Goal: Use online tool/utility: Utilize a website feature to perform a specific function

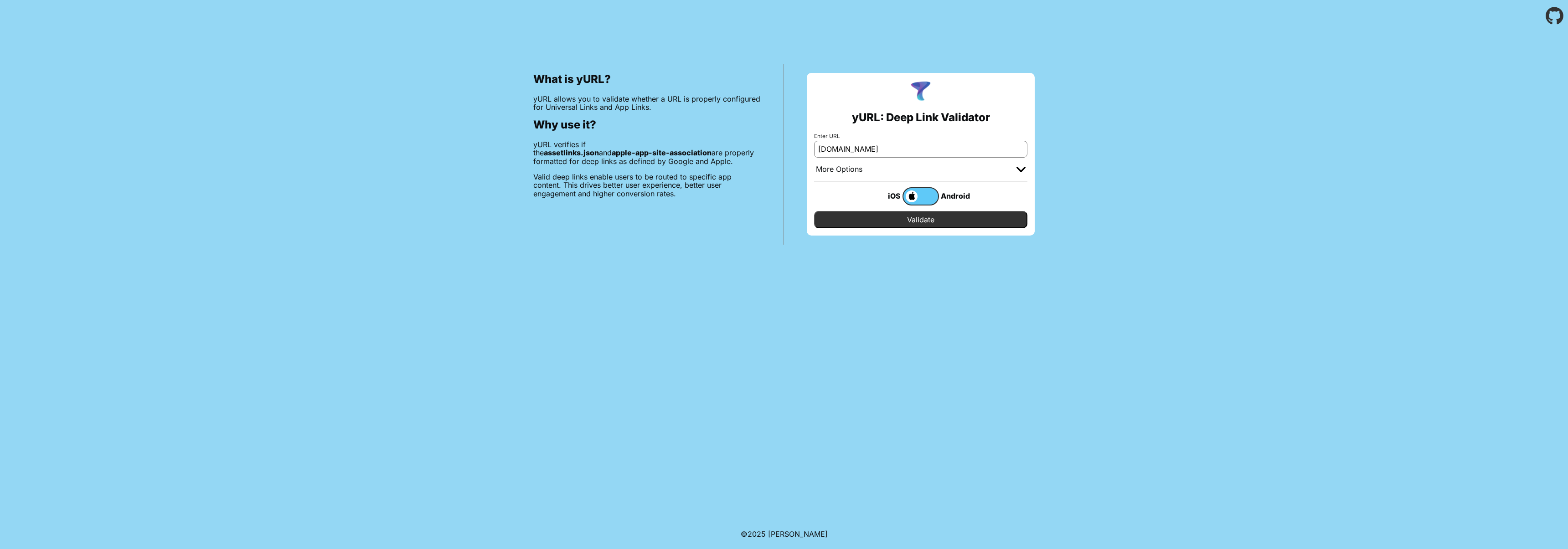
click at [920, 220] on input "Validate" at bounding box center [920, 220] width 213 height 17
click at [859, 153] on input "[DOMAIN_NAME]" at bounding box center [920, 149] width 213 height 16
type input "[DOMAIN_NAME]"
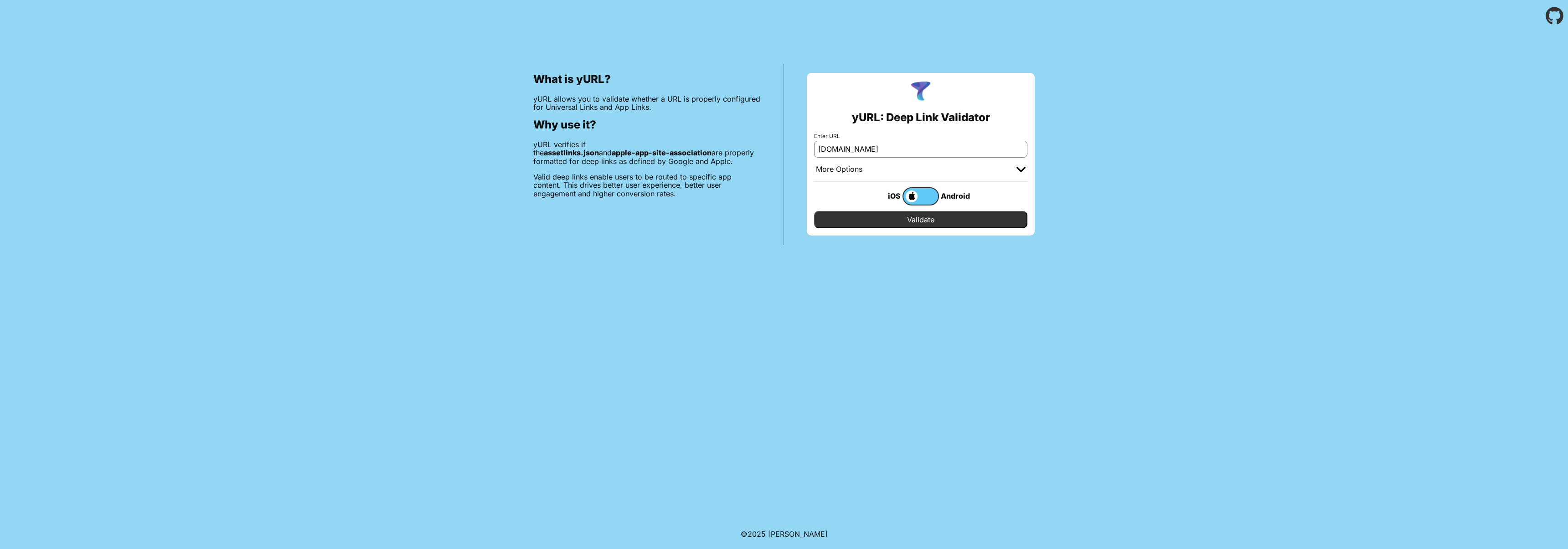
click at [910, 217] on input "Validate" at bounding box center [920, 220] width 213 height 17
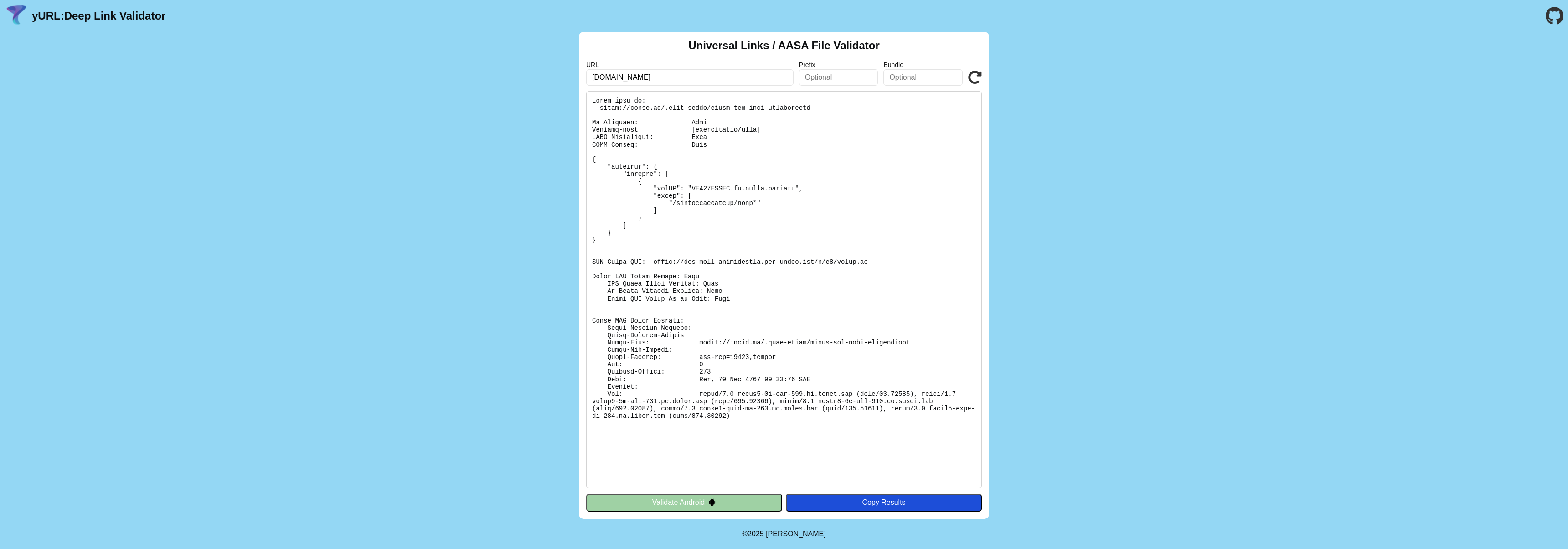
click at [688, 243] on pre at bounding box center [784, 290] width 396 height 397
click at [715, 502] on img at bounding box center [712, 502] width 8 height 8
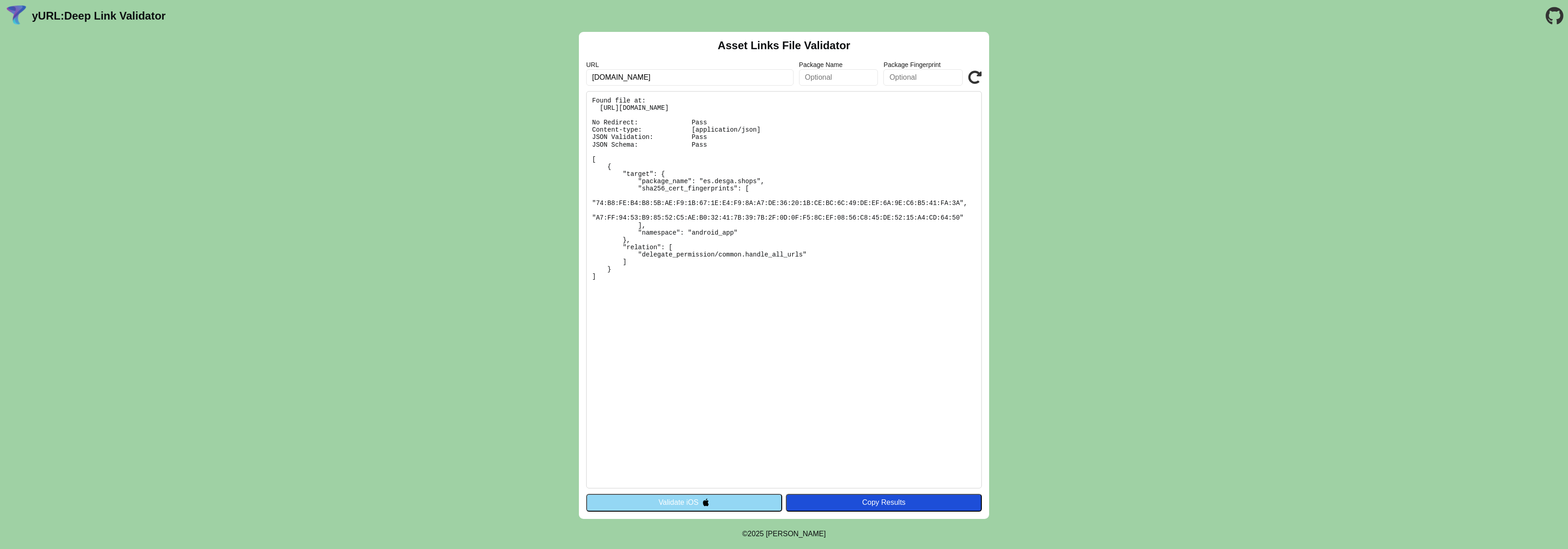
click at [603, 81] on input "desga.es" at bounding box center [690, 77] width 208 height 16
click at [603, 81] on input "[DOMAIN_NAME]" at bounding box center [690, 77] width 208 height 16
type input "[DOMAIN_NAME]"
click at [714, 500] on button "Validate iOS" at bounding box center [684, 503] width 196 height 17
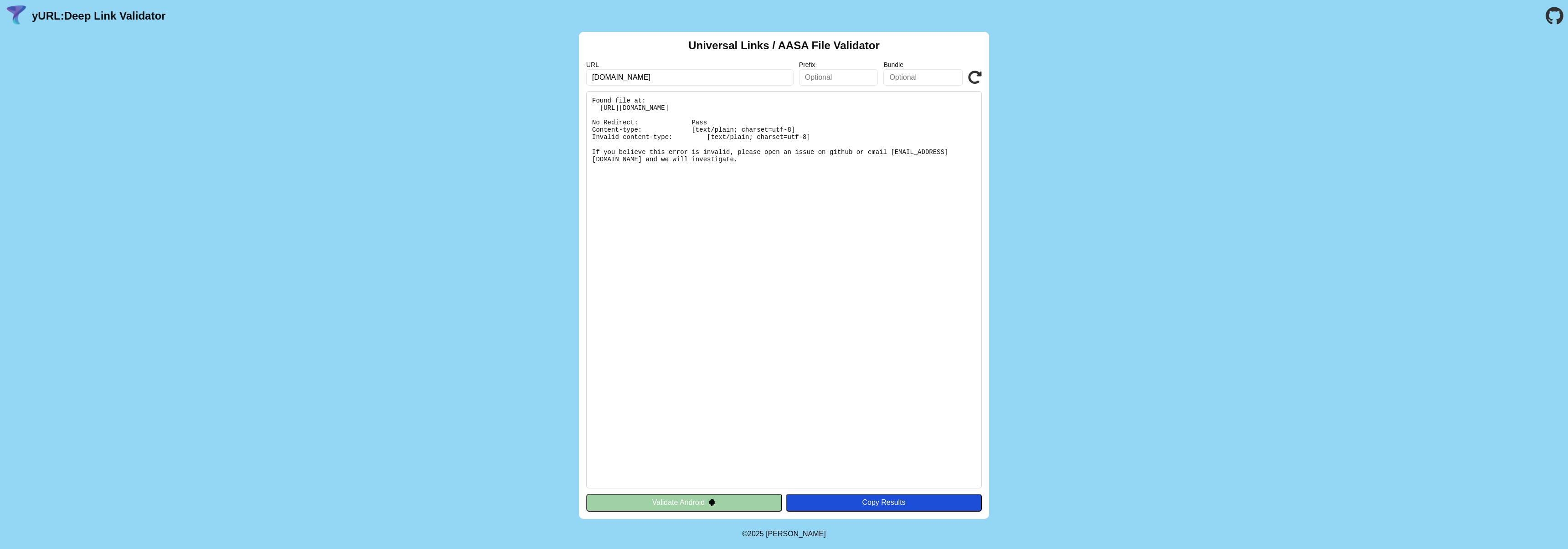
click at [735, 497] on button "Validate Android" at bounding box center [684, 503] width 196 height 17
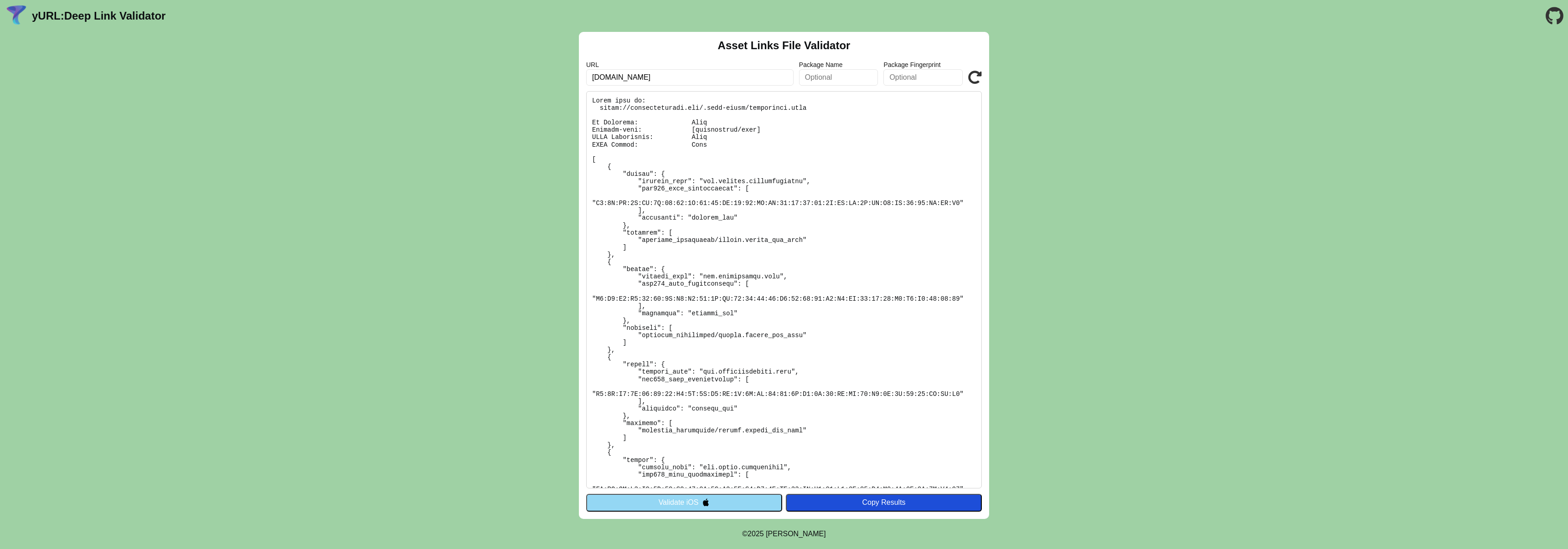
click at [695, 186] on pre at bounding box center [784, 290] width 396 height 397
drag, startPoint x: 704, startPoint y: 181, endPoint x: 802, endPoint y: 182, distance: 98.0
click at [802, 182] on pre at bounding box center [784, 290] width 396 height 397
copy pre "com.andbank.meetinglawyers"
click at [822, 77] on input "text" at bounding box center [839, 77] width 79 height 16
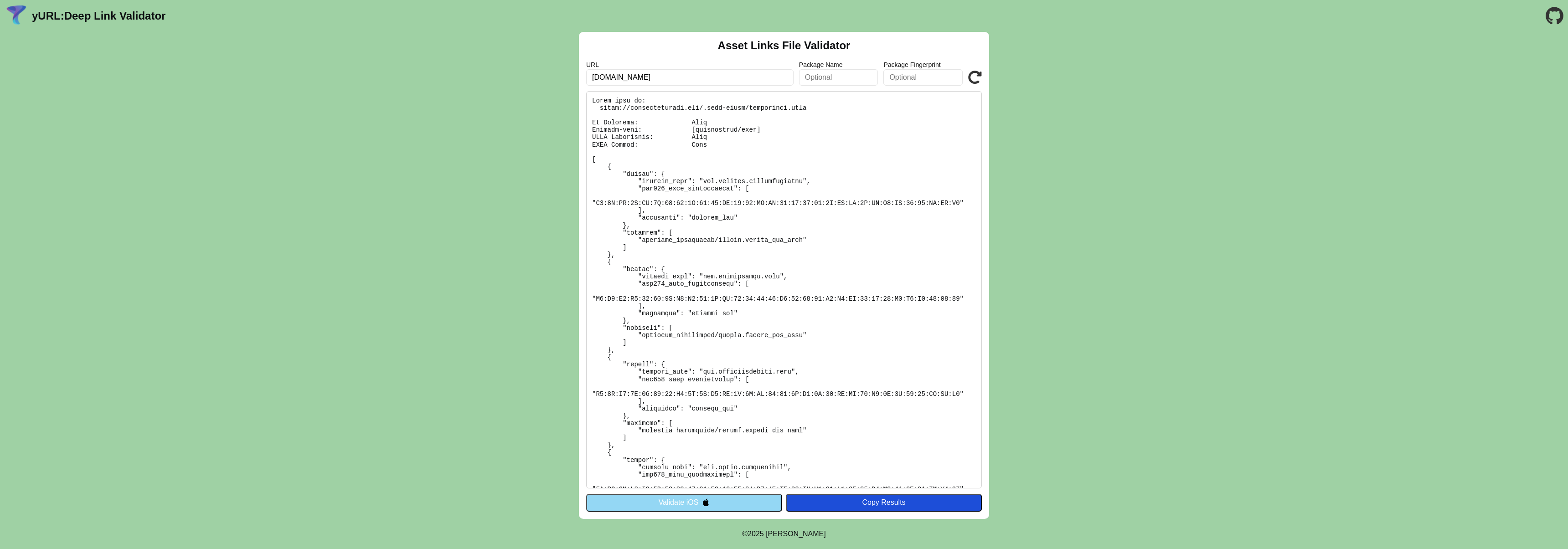
paste input "com.andbank.meetinglawyers"
type input "com.andbank.meetinglawyers"
drag, startPoint x: 596, startPoint y: 202, endPoint x: 959, endPoint y: 202, distance: 363.0
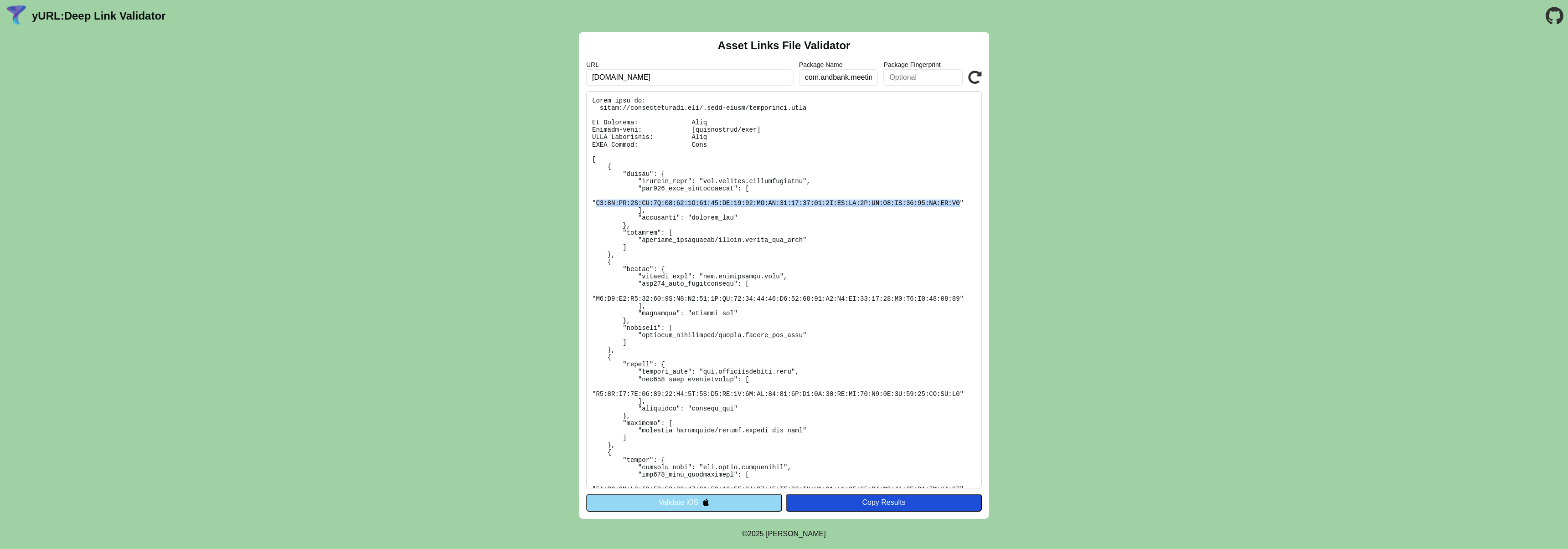
click at [959, 202] on pre at bounding box center [784, 290] width 396 height 397
copy pre "A7:2E:FA:5F:CF:4D:78:52:2B:57:36:DE:57:60:EA:BB:21:08:38:75:9C:DB:AD:1D:FE:E1:D…"
click at [906, 79] on input "text" at bounding box center [923, 77] width 79 height 16
paste input "A7:2E:FA:5F:CF:4D:78:52:2B:57:36:DE:57:60:EA:BB:21:08:38:75:9C:DB:AD:1D:FE:E1:D…"
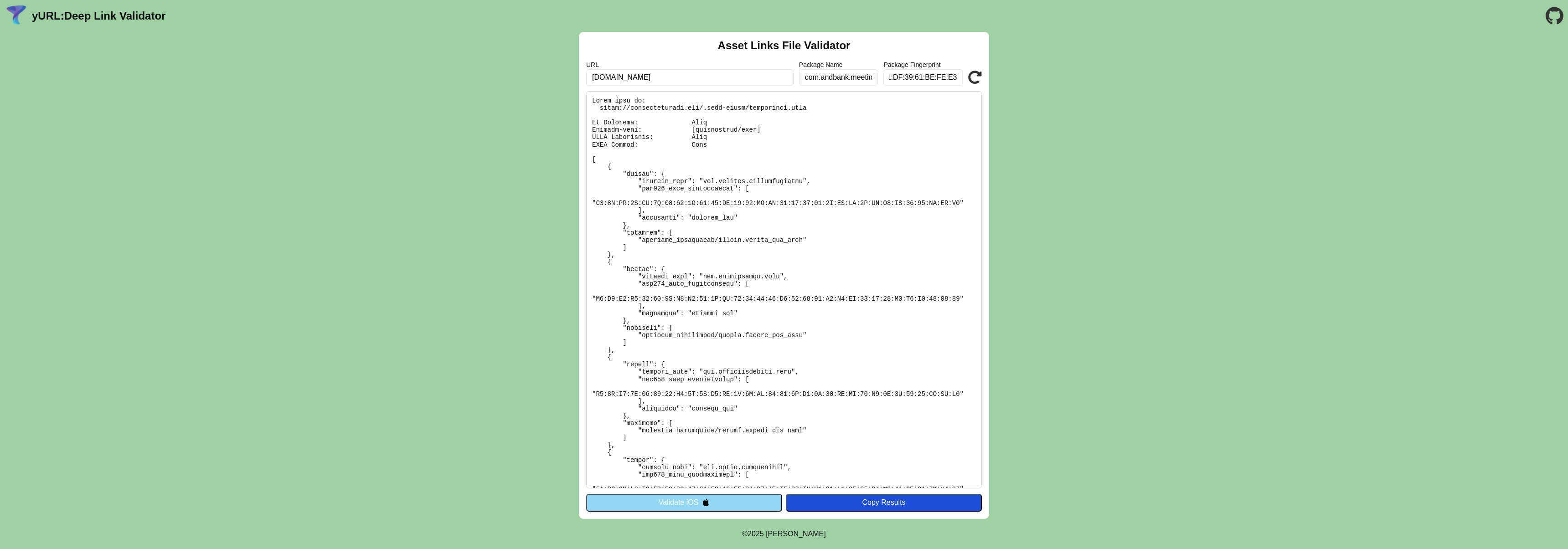
type input "A7:2E:FA:5F:CF:4D:78:52:2B:57:36:DE:57:60:EA:BB:21:08:38:75:9C:DB:AD:1D:FE:E1:D…"
click at [977, 80] on icon at bounding box center [975, 77] width 13 height 13
click at [727, 82] on input "[DOMAIN_NAME]" at bounding box center [690, 77] width 208 height 16
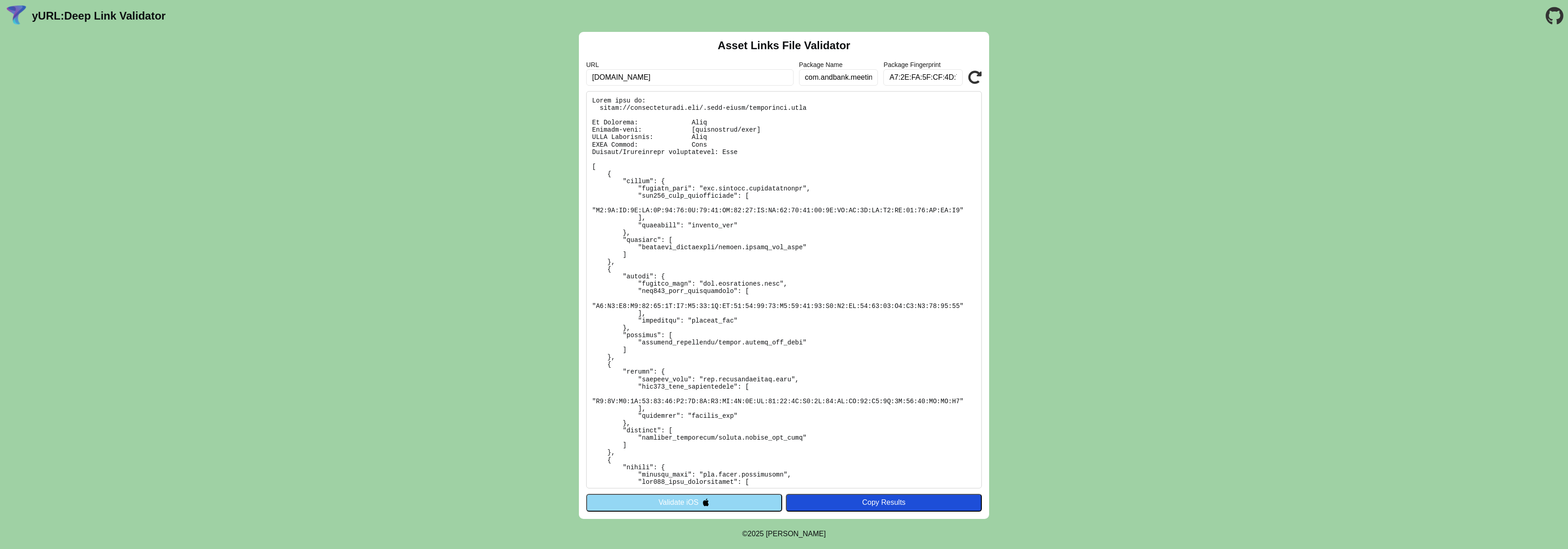
click at [727, 82] on input "[DOMAIN_NAME]" at bounding box center [690, 77] width 208 height 16
click at [766, 501] on button "Validate iOS" at bounding box center [684, 503] width 196 height 17
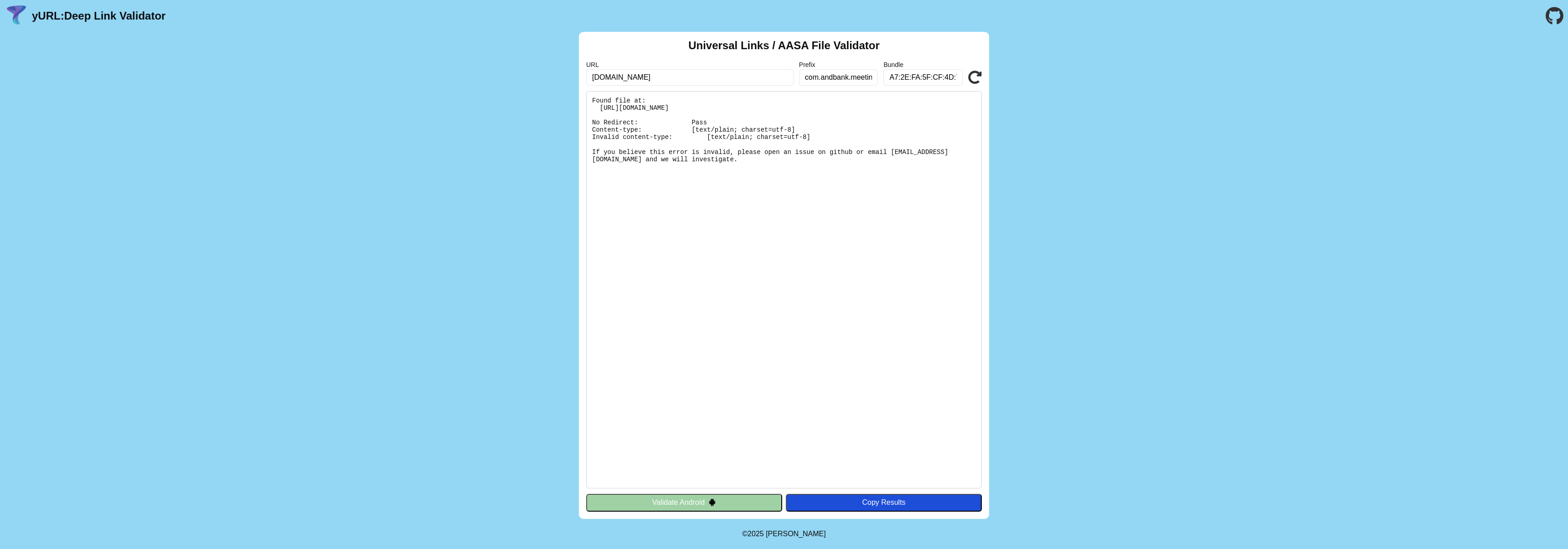
click at [621, 77] on input "[DOMAIN_NAME]" at bounding box center [690, 77] width 208 height 16
type input "desga.es"
click at [723, 502] on button "Validate Android" at bounding box center [684, 503] width 196 height 17
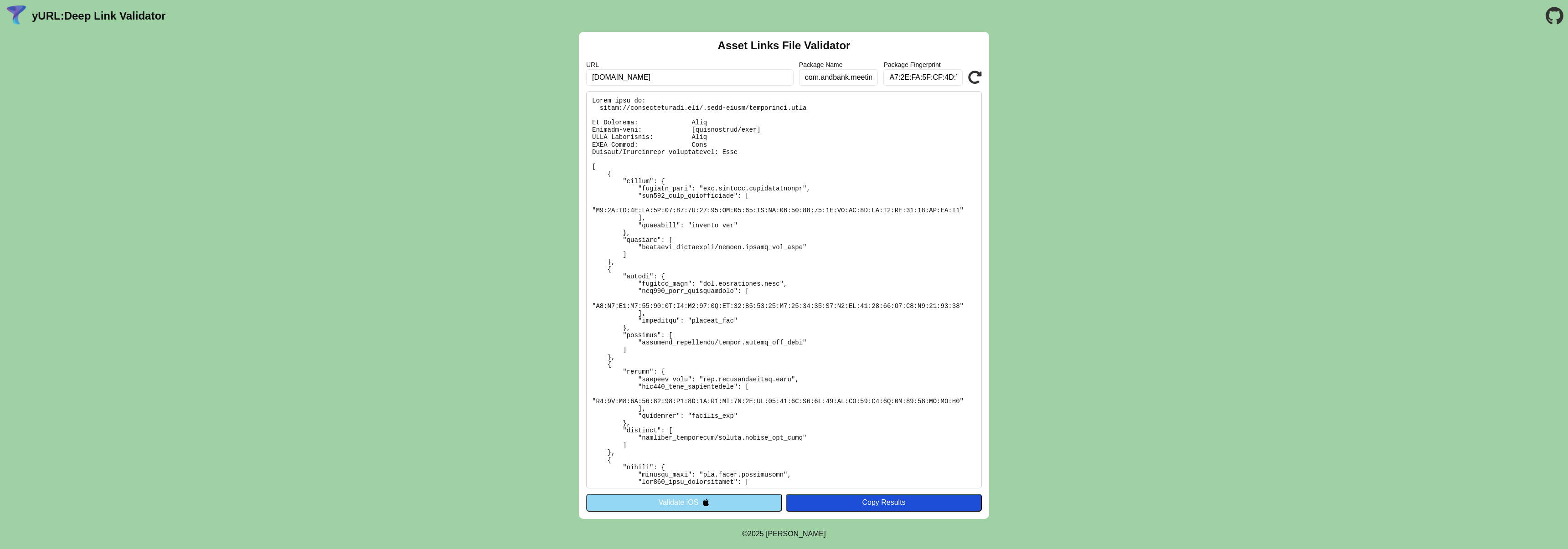
click at [654, 73] on input "meetinglawyers.com" at bounding box center [690, 77] width 208 height 16
drag, startPoint x: 654, startPoint y: 73, endPoint x: 629, endPoint y: 77, distance: 25.3
click at [653, 73] on input "[DOMAIN_NAME]" at bounding box center [690, 77] width 208 height 16
type input "[DOMAIN_NAME]"
click at [976, 78] on icon at bounding box center [975, 77] width 13 height 13
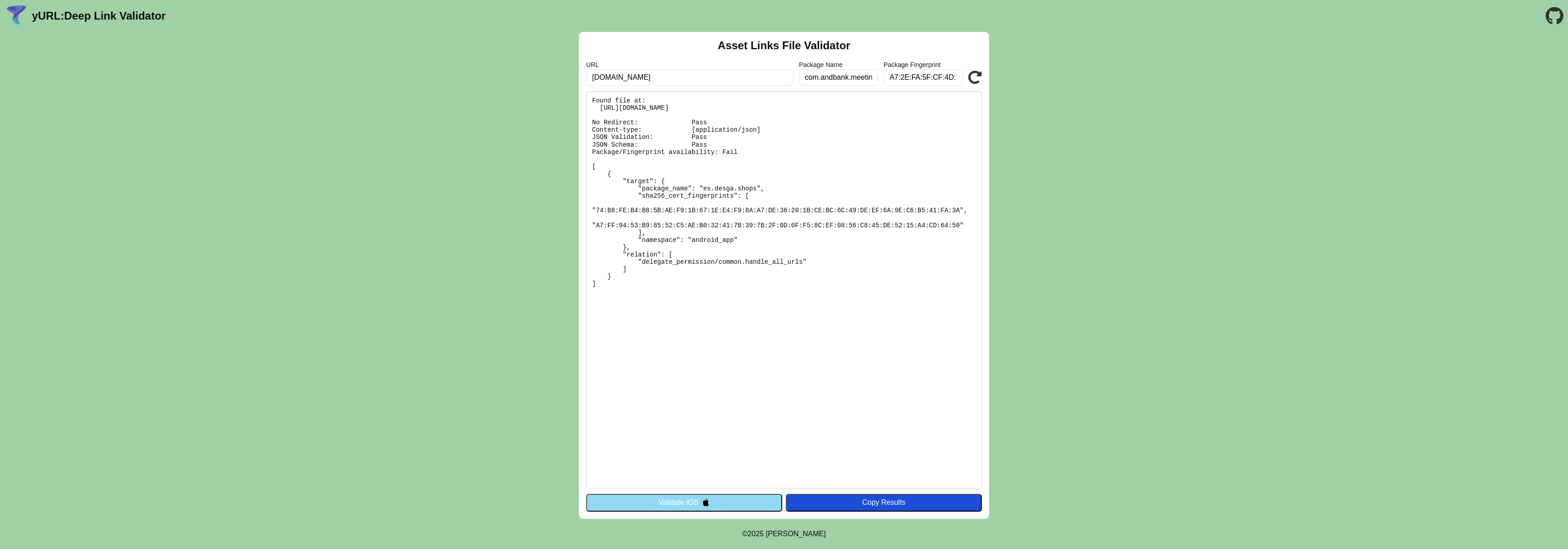
click at [839, 81] on input "com.andbank.meetinglawyers" at bounding box center [839, 77] width 79 height 16
click at [936, 81] on input "A7:2E:FA:5F:CF:4D:78:52:2B:57:36:DE:57:60:EA:BB:21:08:38:75:9C:DB:AD:1D:FE:E1:D…" at bounding box center [923, 77] width 79 height 16
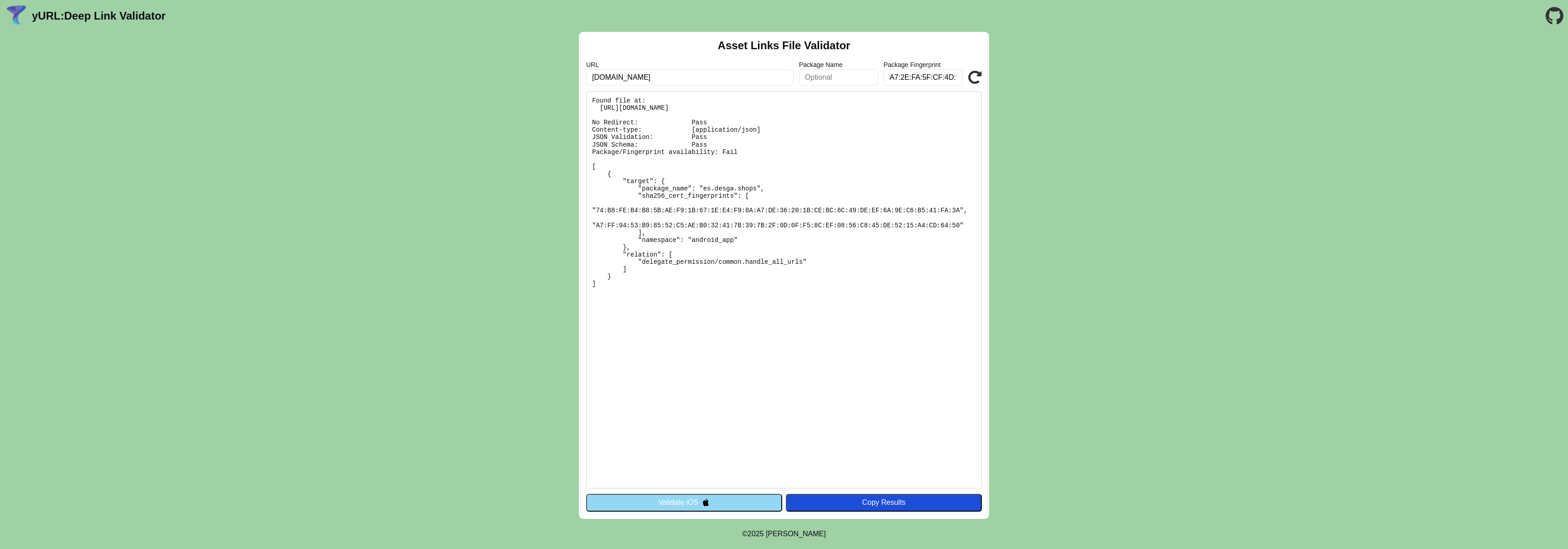
click at [936, 80] on input "A7:2E:FA:5F:CF:4D:78:52:2B:57:36:DE:57:60:EA:BB:21:08:38:75:9C:DB:AD:1D:FE:E1:D…" at bounding box center [923, 77] width 79 height 16
click at [974, 78] on icon at bounding box center [975, 77] width 13 height 13
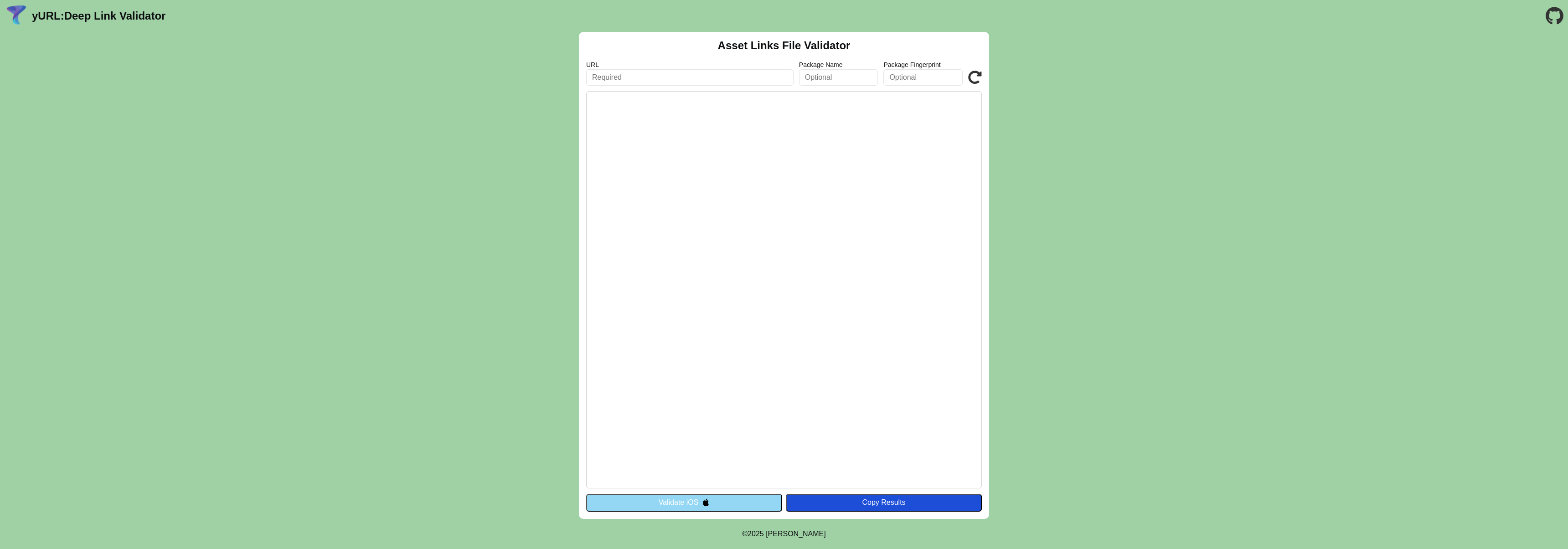
click at [716, 250] on pre at bounding box center [784, 290] width 396 height 397
drag, startPoint x: 709, startPoint y: 194, endPoint x: 654, endPoint y: 65, distance: 140.2
click at [709, 194] on pre at bounding box center [784, 290] width 396 height 397
click at [646, 77] on input "text" at bounding box center [690, 77] width 208 height 16
type input "[DOMAIN_NAME]"
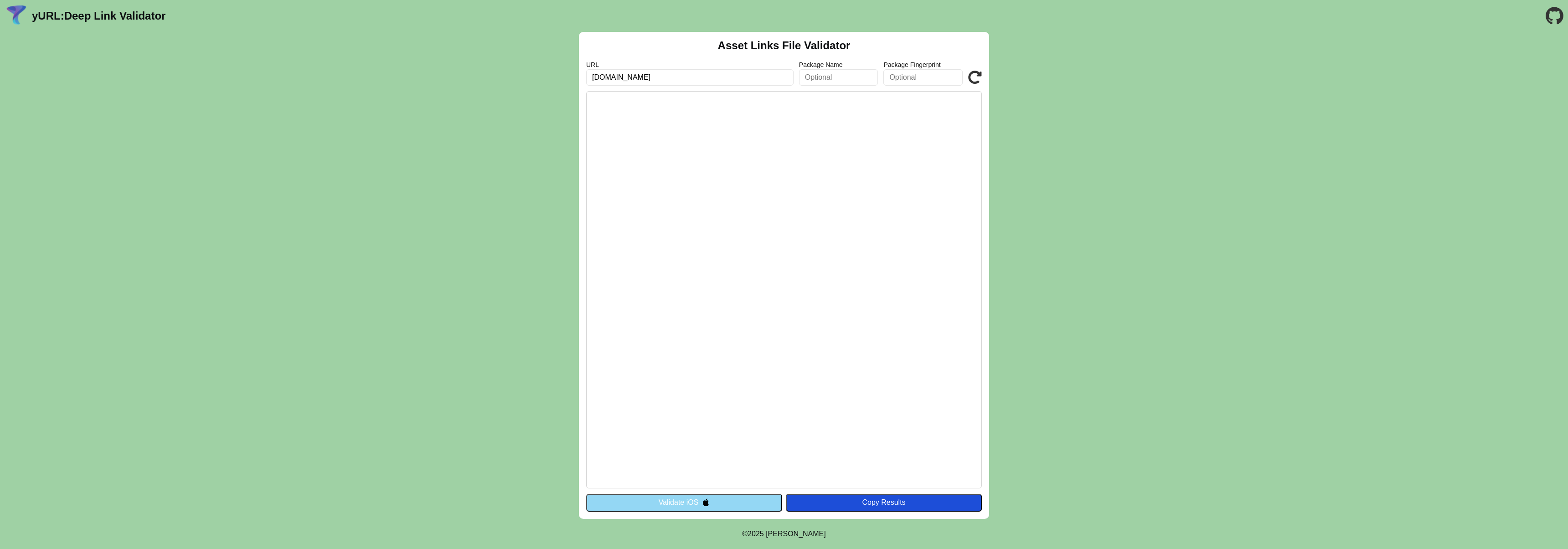
click at [972, 74] on icon at bounding box center [975, 77] width 13 height 13
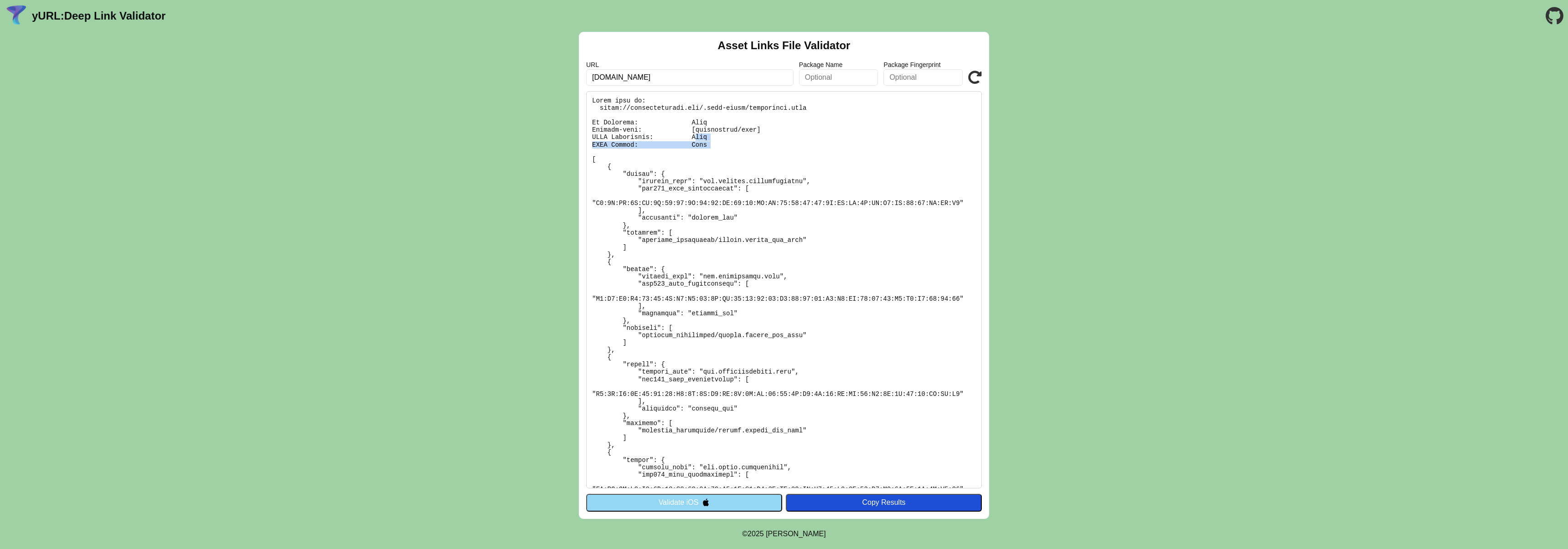
drag, startPoint x: 719, startPoint y: 147, endPoint x: 698, endPoint y: 139, distance: 22.5
click at [698, 139] on pre at bounding box center [784, 290] width 396 height 397
click at [730, 135] on pre at bounding box center [784, 290] width 396 height 397
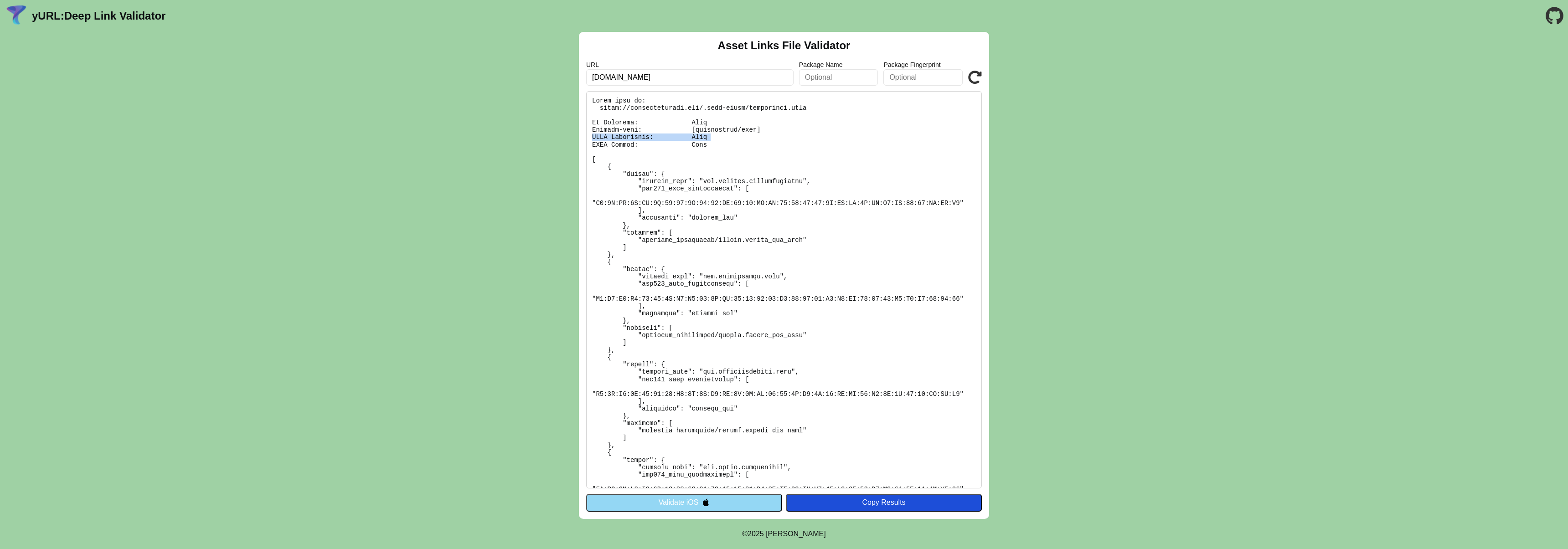
click at [743, 508] on button "Validate iOS" at bounding box center [684, 503] width 196 height 17
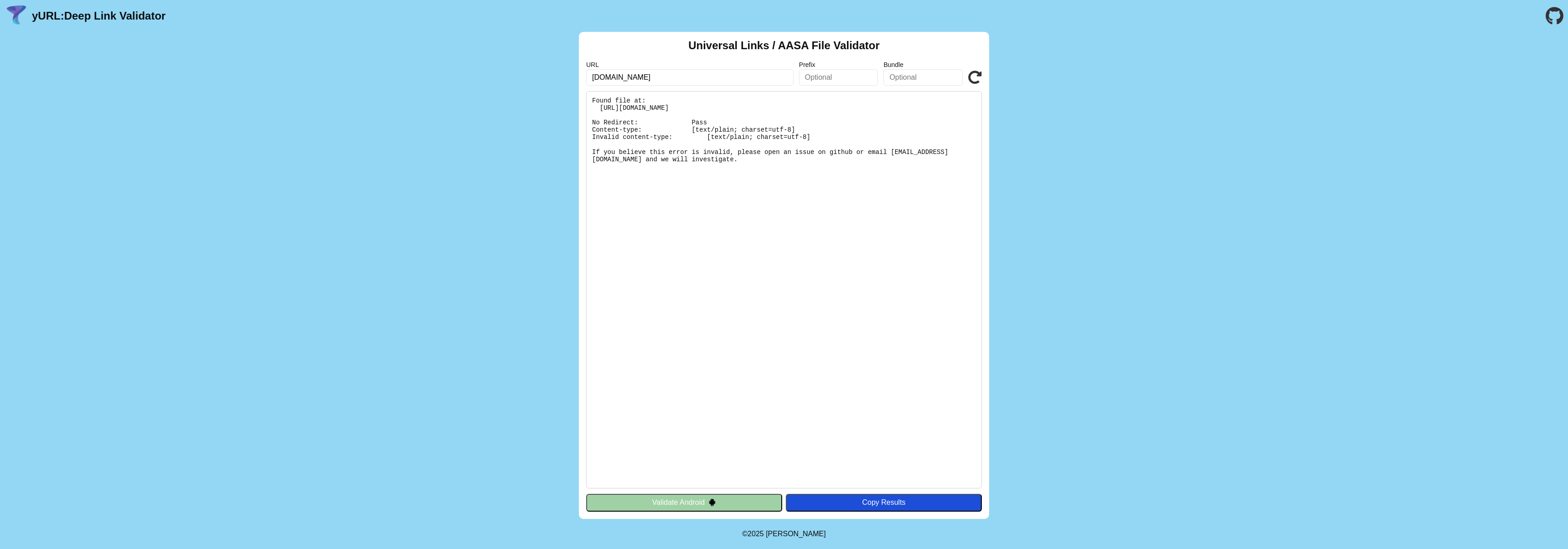
click at [621, 77] on input "[DOMAIN_NAME]" at bounding box center [690, 77] width 208 height 16
type input "[DOMAIN_NAME]"
click at [974, 81] on icon at bounding box center [975, 77] width 13 height 13
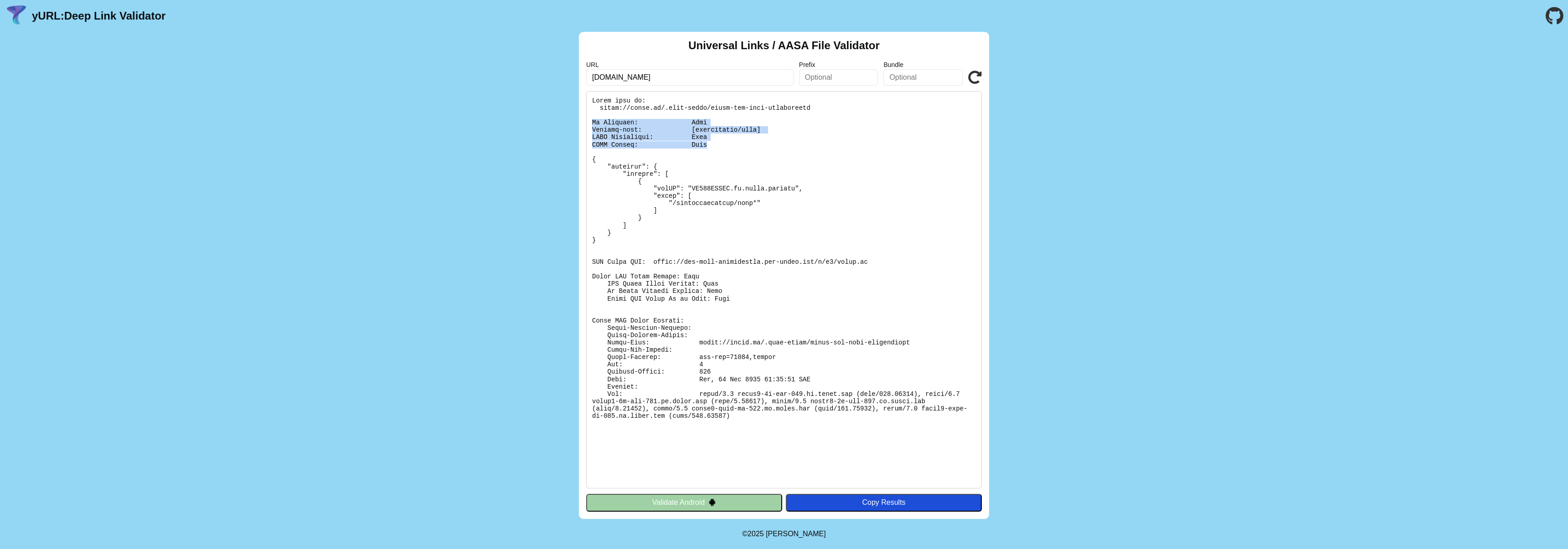
drag, startPoint x: 717, startPoint y: 144, endPoint x: 590, endPoint y: 121, distance: 129.1
click at [590, 121] on pre at bounding box center [784, 290] width 396 height 397
copy pre "No Redirect: Pass Content-type: [application/json] JSON Validation: Pass JSON S…"
click at [366, 122] on div "Universal Links / AASA File Validator URL [DOMAIN_NAME] Prefix Bundle Validate …" at bounding box center [784, 275] width 1568 height 488
